Goal: Transaction & Acquisition: Purchase product/service

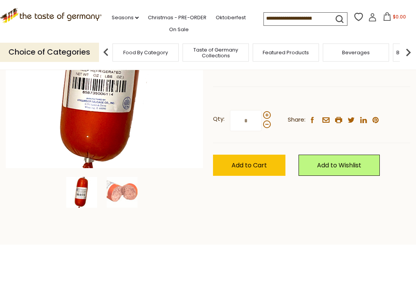
scroll to position [138, 0]
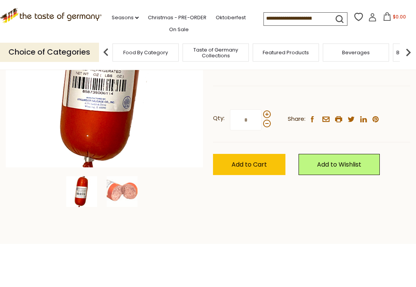
click at [150, 190] on div at bounding box center [104, 192] width 202 height 31
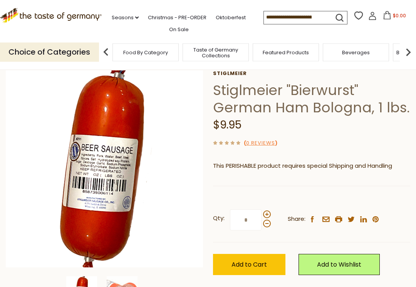
scroll to position [0, 0]
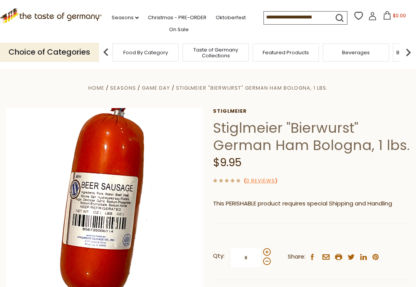
click at [403, 52] on img at bounding box center [408, 52] width 15 height 15
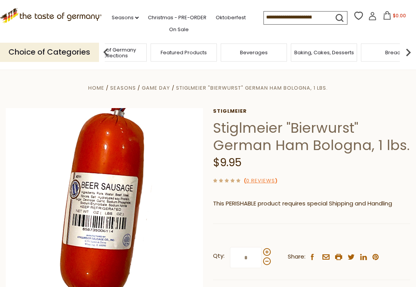
click at [264, 18] on input at bounding box center [296, 17] width 65 height 11
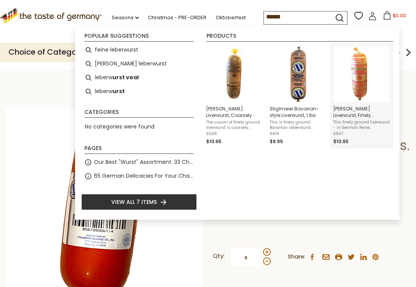
type input "******"
click at [364, 85] on img "Binkert's Liverwurst, Finely Ground, 1lbs." at bounding box center [362, 74] width 56 height 56
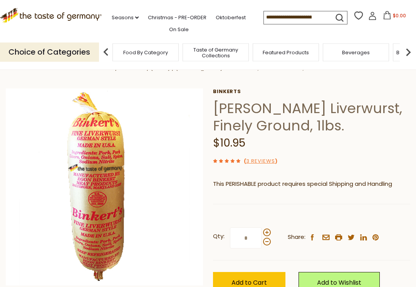
scroll to position [20, 0]
click at [264, 19] on input at bounding box center [296, 17] width 65 height 11
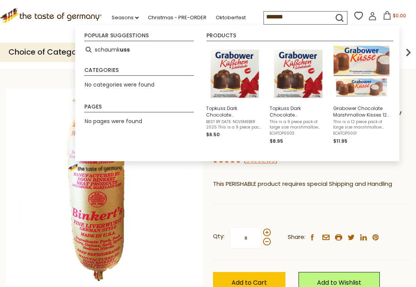
type input "*******"
click at [356, 116] on span "Grabower Chocolate Marshmallow Kisses 12 pc. large 10.6 oz" at bounding box center [361, 111] width 57 height 13
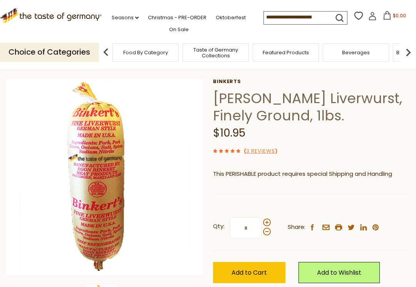
click at [264, 19] on input at bounding box center [296, 17] width 65 height 11
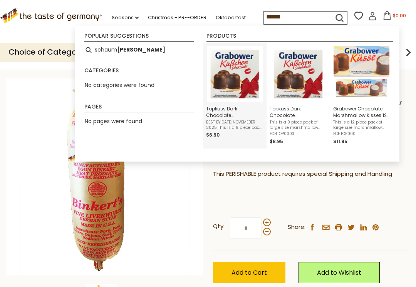
type input "******"
click at [232, 117] on span "Topkuss Dark Chocolate Marshmallow Kisses 9 pc. 8.8 oz Extra Large - DEAL" at bounding box center [234, 112] width 57 height 13
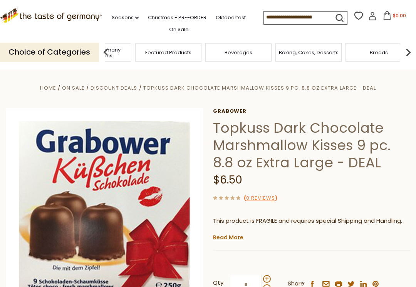
click at [129, 50] on span "Taste of Germany Collections" at bounding box center [98, 53] width 62 height 12
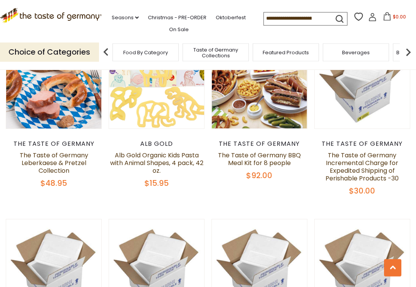
scroll to position [476, 0]
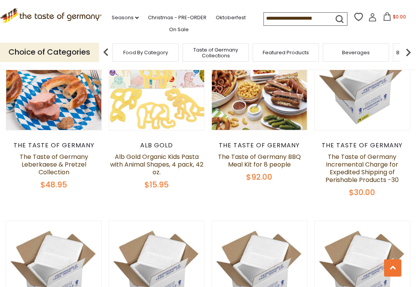
click at [57, 156] on link "The Taste of Germany Leberkaese & Pretzel Collection" at bounding box center [54, 165] width 69 height 24
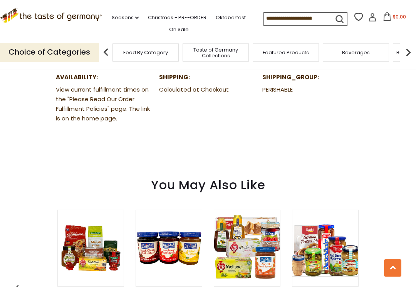
scroll to position [417, 0]
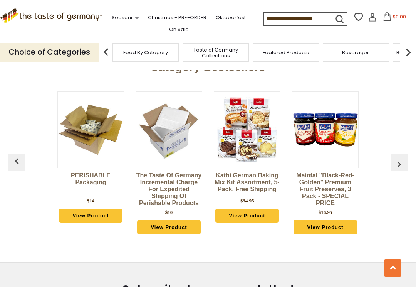
click at [394, 169] on img "button" at bounding box center [399, 164] width 12 height 12
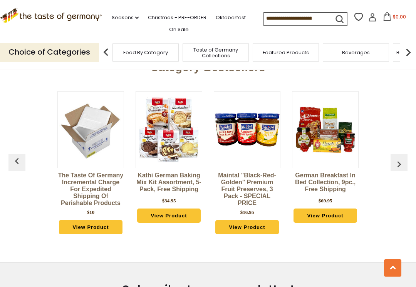
click at [397, 168] on img "button" at bounding box center [399, 164] width 12 height 12
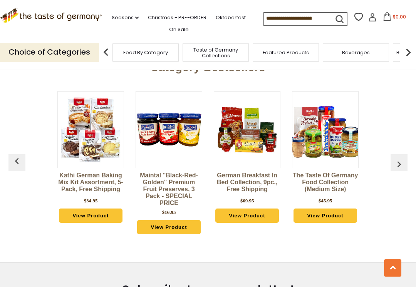
click at [399, 168] on img "button" at bounding box center [399, 164] width 12 height 12
